Goal: Find specific page/section: Find specific page/section

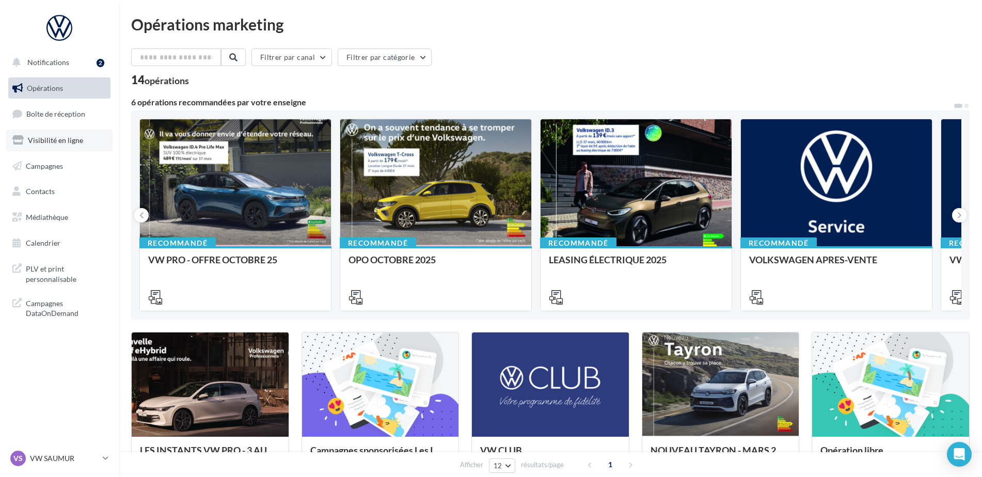
click at [47, 145] on link "Visibilité en ligne" at bounding box center [59, 141] width 106 height 22
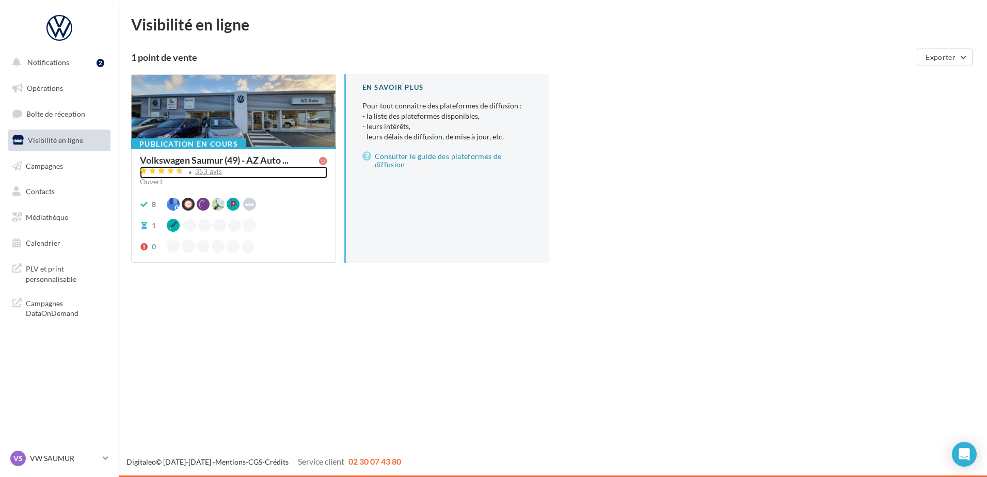
click at [198, 174] on div "353 avis" at bounding box center [208, 171] width 27 height 7
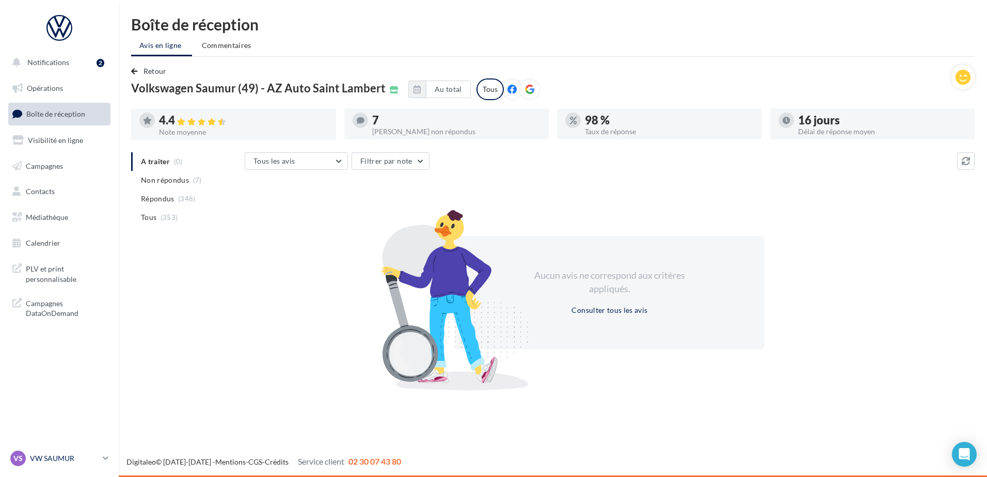
click at [48, 465] on div "VS VW SAUMUR vw-sau-tar" at bounding box center [54, 458] width 88 height 15
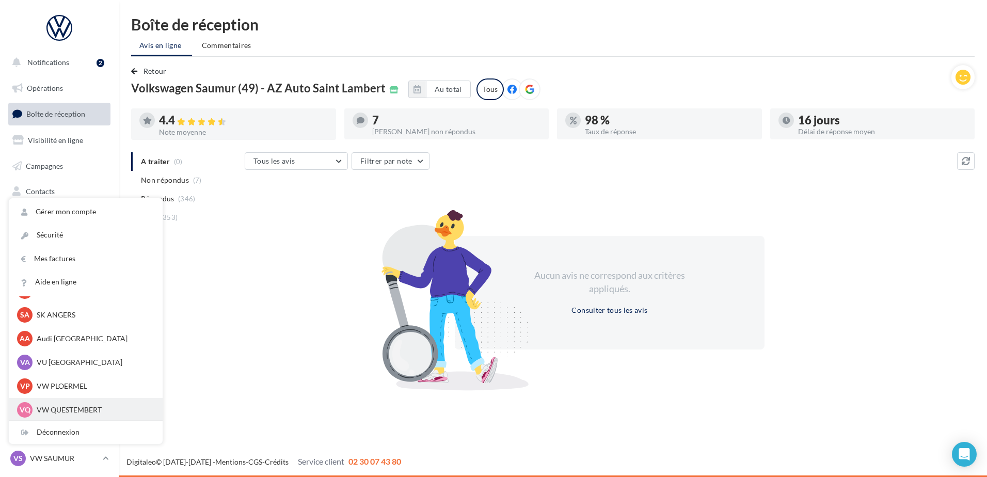
scroll to position [95, 0]
click at [54, 346] on div "AA Audi ANGERS audi-ange-tar" at bounding box center [86, 337] width 154 height 24
click at [53, 332] on p "Audi [GEOGRAPHIC_DATA]" at bounding box center [94, 337] width 114 height 10
